Goal: Browse casually

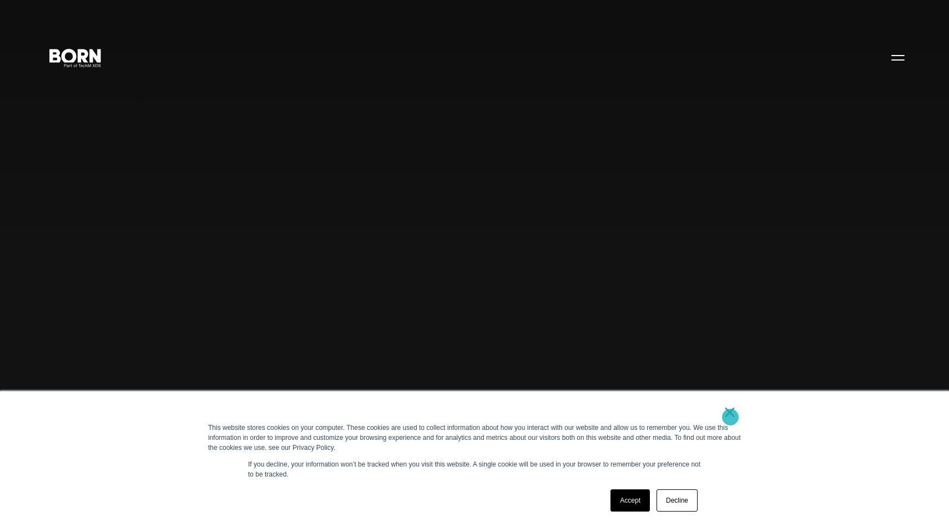
click at [731, 417] on link "×" at bounding box center [729, 412] width 13 height 10
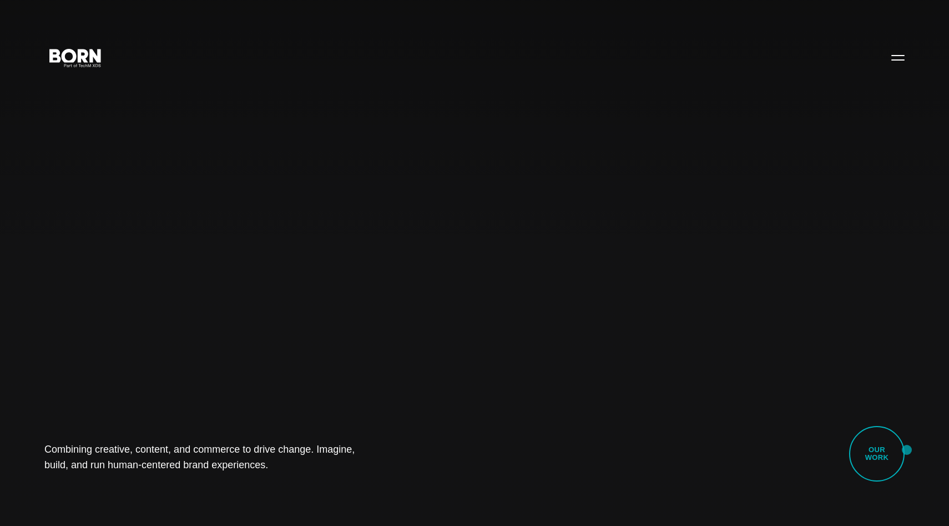
click at [907, 450] on div "Combining creative, content, and commerce to drive change. Imagine, build, and …" at bounding box center [474, 263] width 949 height 526
click at [890, 454] on link "Our Work" at bounding box center [877, 454] width 56 height 56
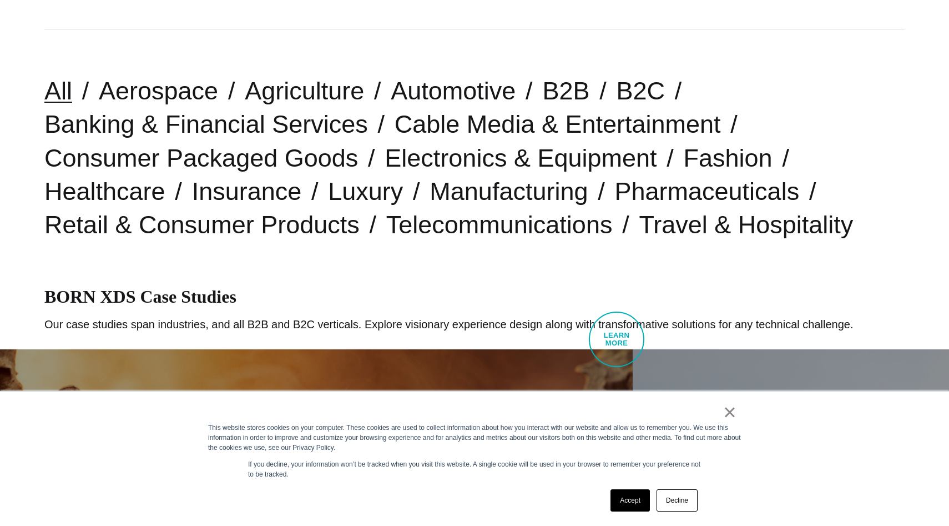
scroll to position [364, 0]
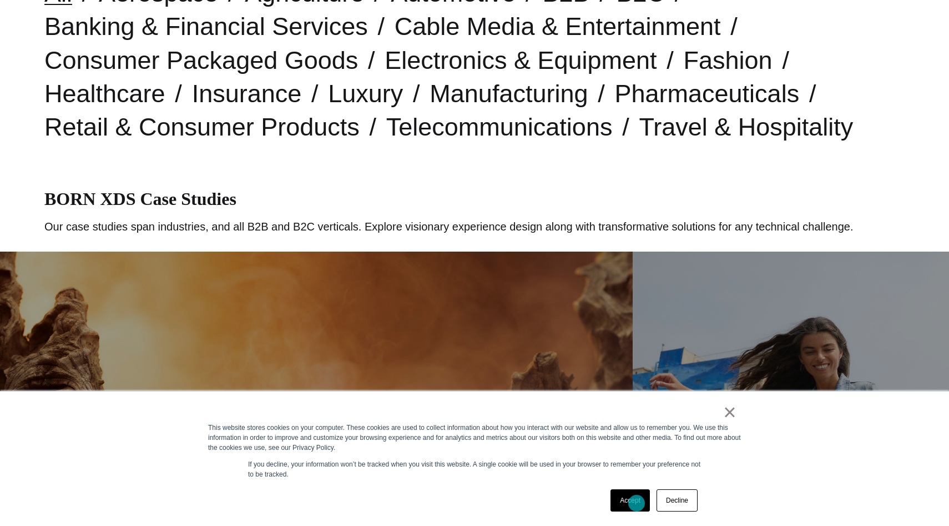
click at [637, 503] on link "Accept" at bounding box center [630, 500] width 39 height 22
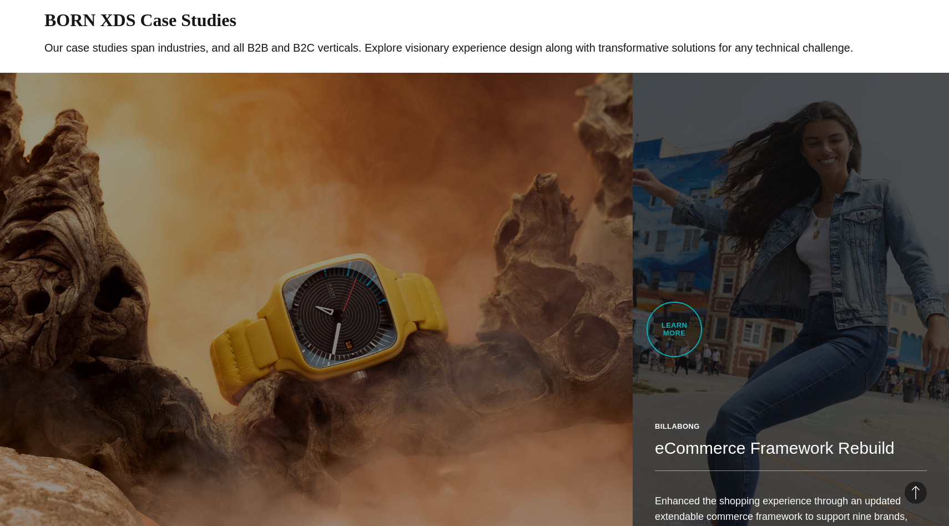
scroll to position [0, 0]
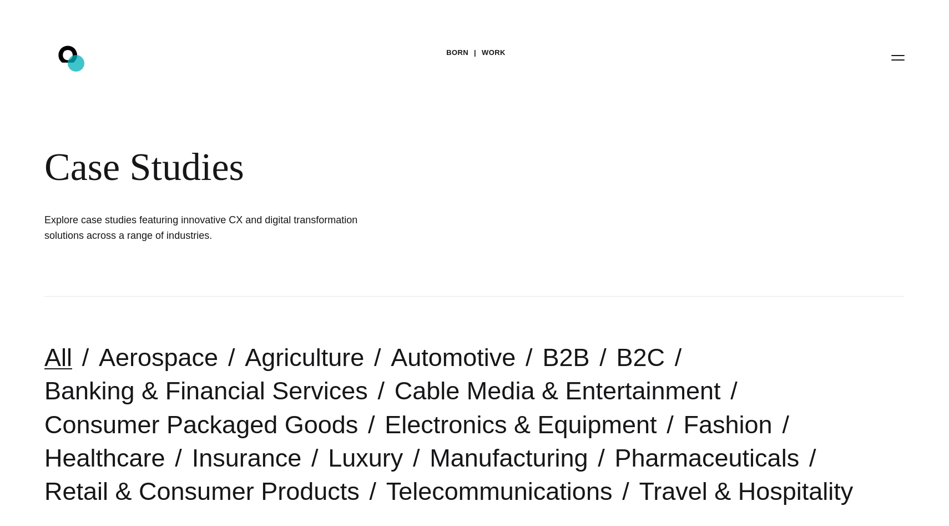
click at [75, 64] on icon ".st0{display:none;} .st1{display:inline;} .st2{font-family:'HelveticaNeue-Mediu…" at bounding box center [75, 57] width 71 height 29
